Goal: Find specific page/section: Find specific page/section

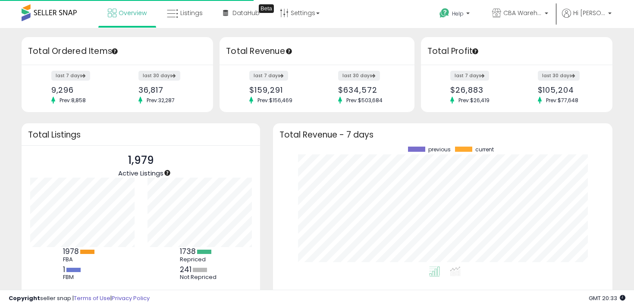
scroll to position [120, 322]
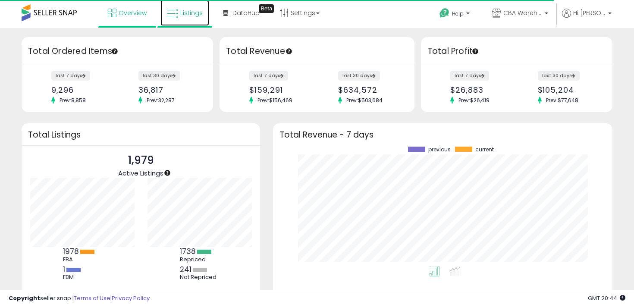
click at [203, 22] on link "Listings" at bounding box center [184, 13] width 49 height 26
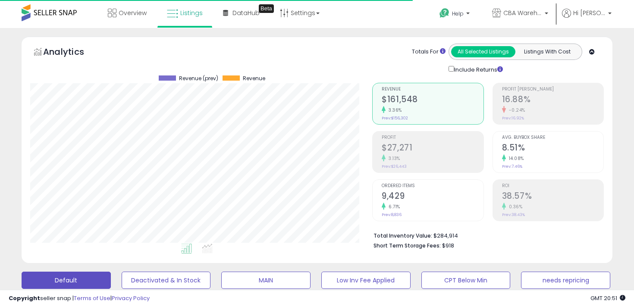
scroll to position [91, 0]
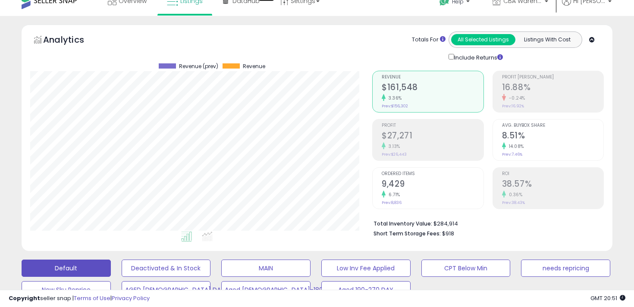
scroll to position [12, 0]
